Goal: Find specific page/section: Find specific page/section

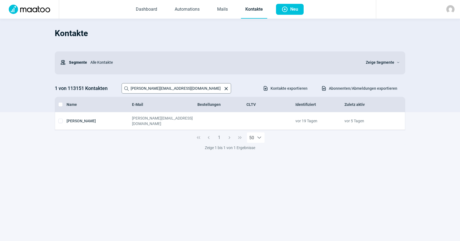
click at [187, 89] on input "[PERSON_NAME][EMAIL_ADDRESS][DOMAIN_NAME]" at bounding box center [177, 88] width 110 height 10
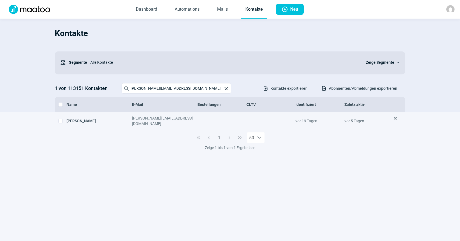
click at [398, 117] on div "ExternalLink icon" at bounding box center [398, 121] width 8 height 11
click at [395, 118] on span "ExternalLink icon" at bounding box center [396, 121] width 4 height 11
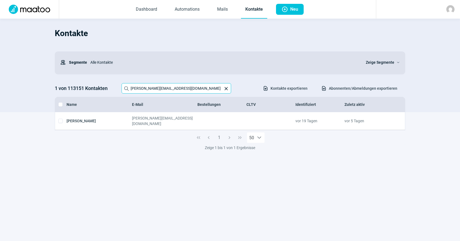
click at [197, 84] on input "[PERSON_NAME][EMAIL_ADDRESS][DOMAIN_NAME]" at bounding box center [177, 88] width 110 height 10
drag, startPoint x: 209, startPoint y: 86, endPoint x: 63, endPoint y: 63, distance: 147.4
click at [63, 63] on div "Kontakte Users icon Segmente Alle Kontakte Zeige Segmente ChevronDown icon 1 vo…" at bounding box center [230, 68] width 351 height 88
paste input "[PERSON_NAME] <[EMAIL_ADDRESS][DOMAIN_NAME]>"
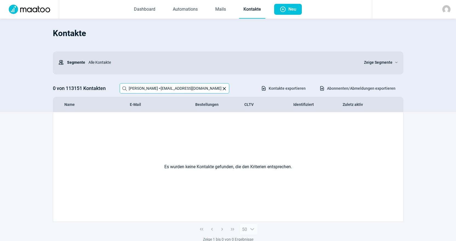
drag, startPoint x: 157, startPoint y: 90, endPoint x: 58, endPoint y: 85, distance: 98.7
click at [58, 85] on div "0 von 113151 Kontakten Search icon [PERSON_NAME] <[EMAIL_ADDRESS][DOMAIN_NAME] …" at bounding box center [228, 88] width 351 height 10
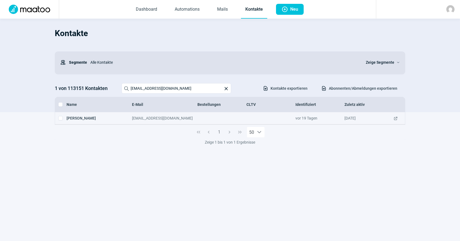
click at [396, 118] on span "ExternalLink icon" at bounding box center [396, 118] width 4 height 5
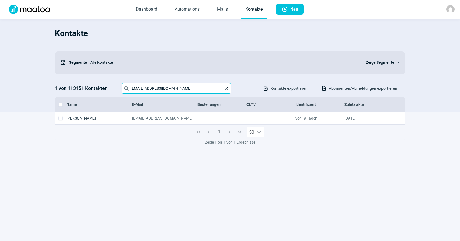
drag, startPoint x: 205, startPoint y: 88, endPoint x: 0, endPoint y: 40, distance: 210.6
click at [0, 45] on section "Kontakte Users icon Segmente Alle Kontakte Zeige Segmente ChevronDown icon 1 vo…" at bounding box center [230, 66] width 460 height 94
paste input "[PERSON_NAME] <[EMAIL_ADDRESS][DOMAIN_NAME]>"
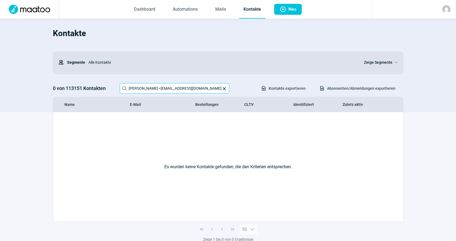
drag, startPoint x: 160, startPoint y: 89, endPoint x: 109, endPoint y: 81, distance: 52.4
click at [109, 81] on div "Kontakte Users icon Segmente Alle Kontakte Zeige Segmente ChevronDown icon 0 vo…" at bounding box center [228, 68] width 351 height 88
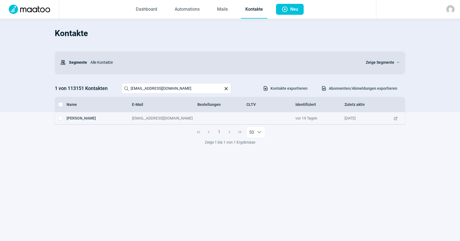
click at [395, 119] on span "ExternalLink icon" at bounding box center [396, 118] width 4 height 5
click at [395, 117] on span "ExternalLink icon" at bounding box center [396, 118] width 4 height 5
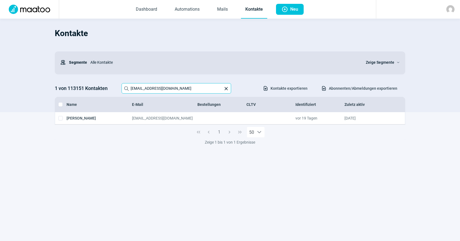
drag, startPoint x: 203, startPoint y: 91, endPoint x: 34, endPoint y: 75, distance: 169.7
click at [47, 76] on section "Kontakte Users icon Segmente Alle Kontakte Zeige Segmente ChevronDown icon 1 vo…" at bounding box center [230, 66] width 460 height 94
paste input "[PERSON_NAME] <[PERSON_NAME][EMAIL_ADDRESS][DOMAIN_NAME]>"
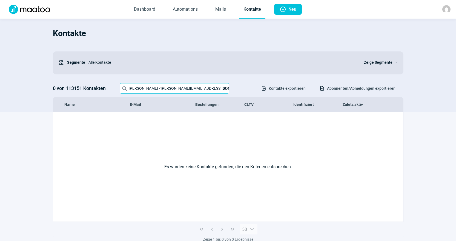
drag, startPoint x: 154, startPoint y: 87, endPoint x: 107, endPoint y: 85, distance: 47.4
click at [98, 81] on div "Kontakte Users icon Segmente Alle Kontakte Zeige Segmente ChevronDown icon 0 vo…" at bounding box center [228, 68] width 351 height 88
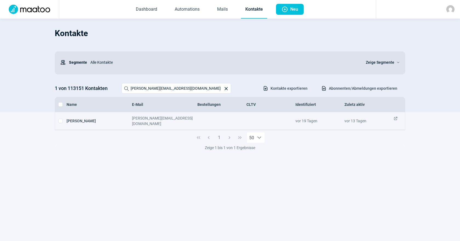
click at [395, 120] on span "ExternalLink icon" at bounding box center [396, 121] width 4 height 11
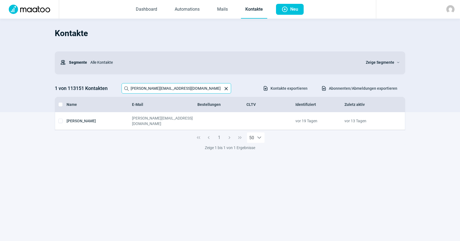
drag, startPoint x: 206, startPoint y: 90, endPoint x: 20, endPoint y: 76, distance: 186.2
click at [20, 76] on section "Kontakte Users icon Segmente Alle Kontakte Zeige Segmente ChevronDown icon 1 vo…" at bounding box center [230, 66] width 460 height 94
paste input "[PERSON_NAME] <[PERSON_NAME][EMAIL_ADDRESS][DOMAIN_NAME]>"
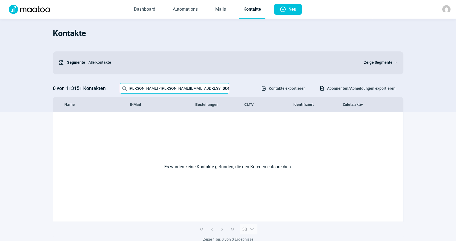
drag, startPoint x: 157, startPoint y: 88, endPoint x: 77, endPoint y: 85, distance: 80.0
click at [80, 86] on div "0 von 113151 Kontakten Search icon [PERSON_NAME] <[EMAIL_ADDRESS][DOMAIN_NAME] …" at bounding box center [228, 88] width 351 height 10
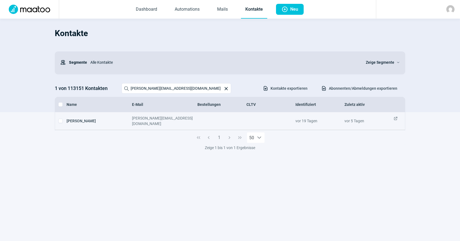
click at [395, 117] on span "ExternalLink icon" at bounding box center [396, 121] width 4 height 11
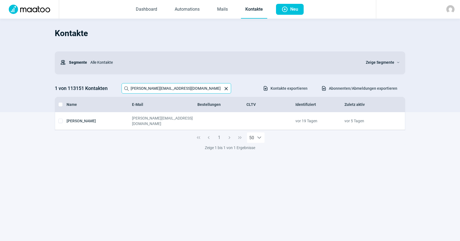
drag, startPoint x: 184, startPoint y: 91, endPoint x: 42, endPoint y: 79, distance: 142.6
click at [49, 79] on section "Kontakte Users icon Segmente Alle Kontakte Zeige Segmente ChevronDown icon 1 vo…" at bounding box center [230, 66] width 460 height 94
paste input "[PERSON_NAME] <[EMAIL_ADDRESS][DOMAIN_NAME]>"
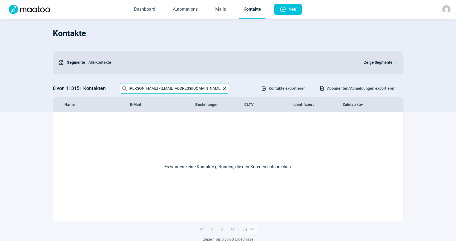
drag, startPoint x: 154, startPoint y: 87, endPoint x: 107, endPoint y: 78, distance: 47.6
click at [108, 78] on div "Kontakte Users icon Segmente Alle Kontakte Zeige Segmente ChevronDown icon 0 vo…" at bounding box center [228, 68] width 351 height 88
click at [180, 89] on input "[EMAIL_ADDRESS][DOMAIN_NAME]" at bounding box center [175, 88] width 110 height 10
drag, startPoint x: 166, startPoint y: 87, endPoint x: 30, endPoint y: 70, distance: 137.7
click at [31, 70] on section "Kontakte Users icon Segmente Alle Kontakte Zeige Segmente ChevronDown icon 0 vo…" at bounding box center [228, 66] width 456 height 94
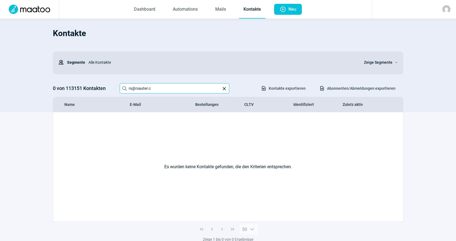
paste input "[PERSON_NAME] <[PERSON_NAME][EMAIL_ADDRESS][DOMAIN_NAME]>"
drag, startPoint x: 162, startPoint y: 89, endPoint x: 73, endPoint y: 72, distance: 91.3
click at [73, 72] on div "Kontakte Users icon Segmente Alle Kontakte Zeige Segmente ChevronDown icon 0 vo…" at bounding box center [228, 68] width 351 height 88
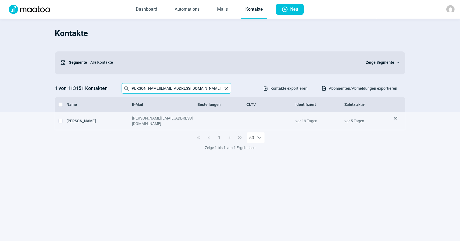
type input "[PERSON_NAME][EMAIL_ADDRESS][DOMAIN_NAME]"
click at [397, 118] on span "ExternalLink icon" at bounding box center [396, 121] width 4 height 11
click at [394, 119] on span "ExternalLink icon" at bounding box center [396, 121] width 4 height 11
click at [396, 118] on span "ExternalLink icon" at bounding box center [396, 121] width 4 height 11
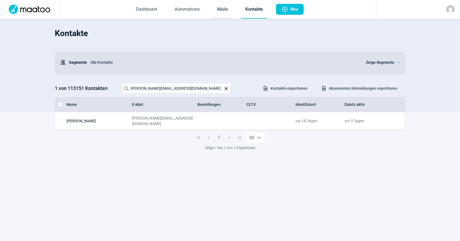
click at [219, 7] on link "Mails" at bounding box center [222, 10] width 19 height 18
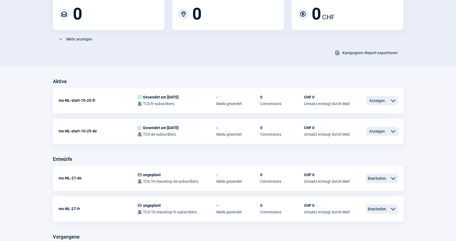
scroll to position [101, 0]
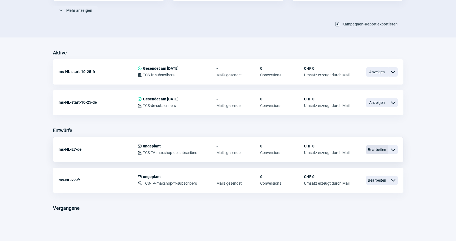
click at [374, 152] on span "Bearbeiten" at bounding box center [377, 149] width 22 height 9
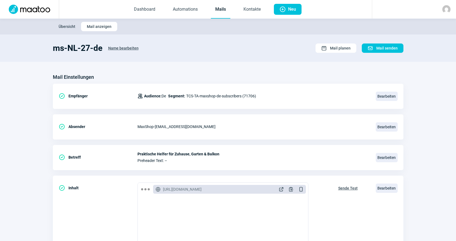
click at [224, 8] on link "Mails" at bounding box center [220, 10] width 19 height 18
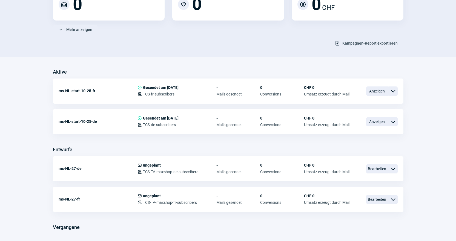
scroll to position [101, 0]
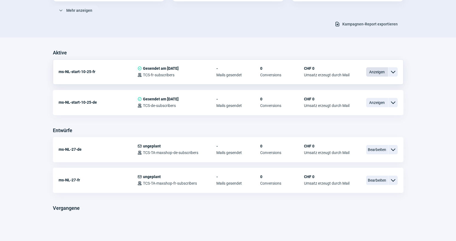
click at [376, 74] on span "Anzeigen" at bounding box center [377, 71] width 22 height 9
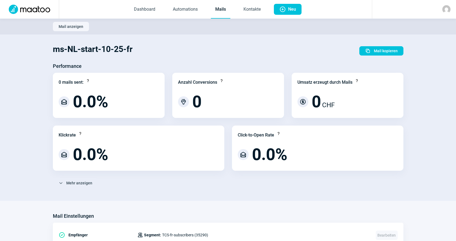
click at [217, 11] on link "Mails" at bounding box center [220, 10] width 19 height 18
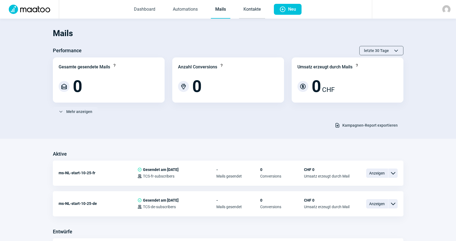
click at [251, 8] on link "Kontakte" at bounding box center [252, 10] width 26 height 18
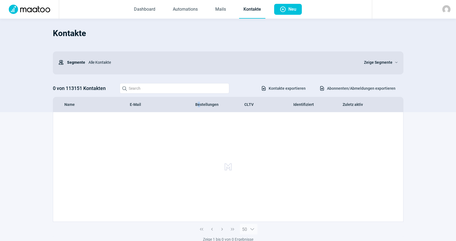
click at [198, 94] on div "Kontakte Users icon Segmente Alle Kontakte Zeige Segmente ChevronDown icon 0 vo…" at bounding box center [228, 68] width 351 height 88
click at [196, 90] on input "Search icon" at bounding box center [175, 88] width 110 height 10
paste input "[PERSON_NAME] <[PERSON_NAME][EMAIL_ADDRESS][DOMAIN_NAME]>"
drag, startPoint x: 168, startPoint y: 87, endPoint x: 103, endPoint y: 82, distance: 65.4
click at [105, 82] on div "Kontakte Users icon Segmente Alle Kontakte Zeige Segmente ChevronDown icon 0 vo…" at bounding box center [228, 68] width 351 height 88
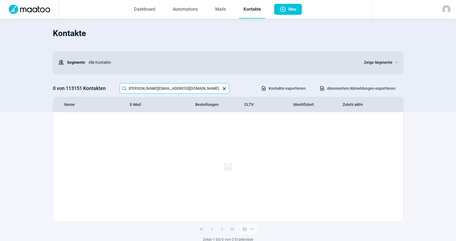
click at [199, 89] on input "[PERSON_NAME][EMAIL_ADDRESS][DOMAIN_NAME]" at bounding box center [175, 88] width 110 height 10
type input "[PERSON_NAME][EMAIL_ADDRESS][DOMAIN_NAME]"
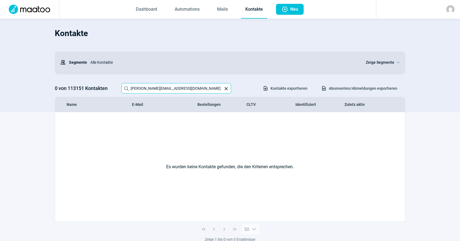
click at [203, 90] on input "[PERSON_NAME][EMAIL_ADDRESS][DOMAIN_NAME]" at bounding box center [177, 88] width 110 height 10
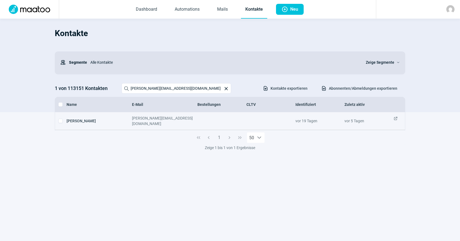
click at [396, 119] on span "ExternalLink icon" at bounding box center [396, 121] width 4 height 11
